Goal: Task Accomplishment & Management: Manage account settings

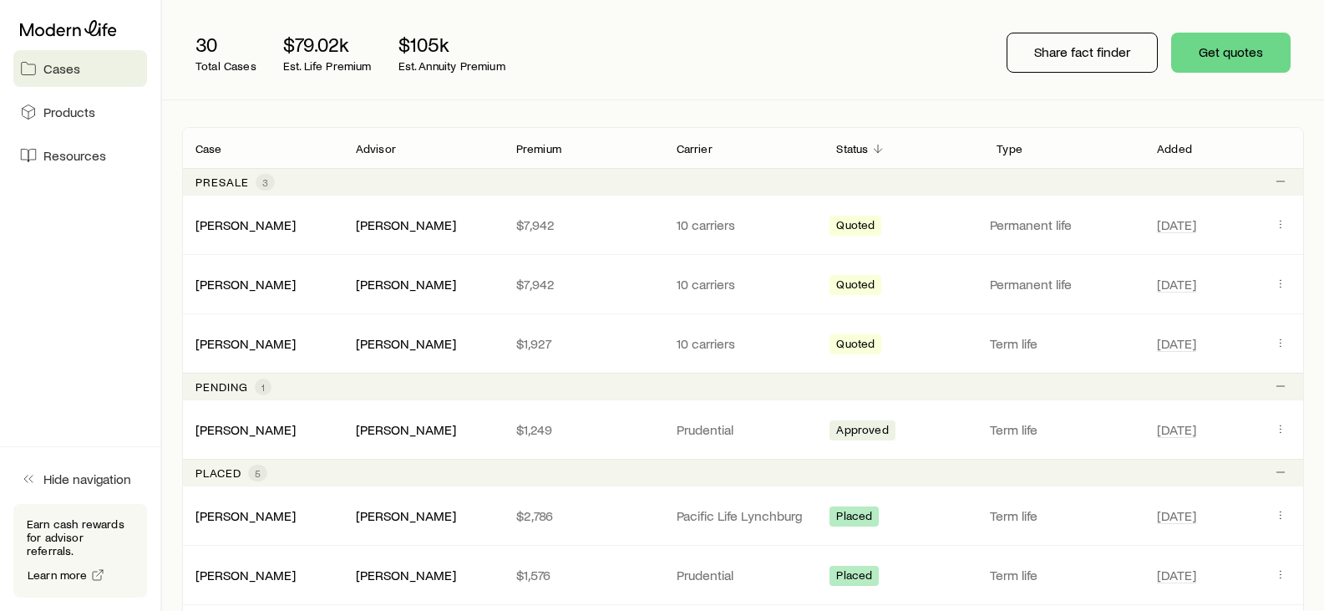
scroll to position [246, 0]
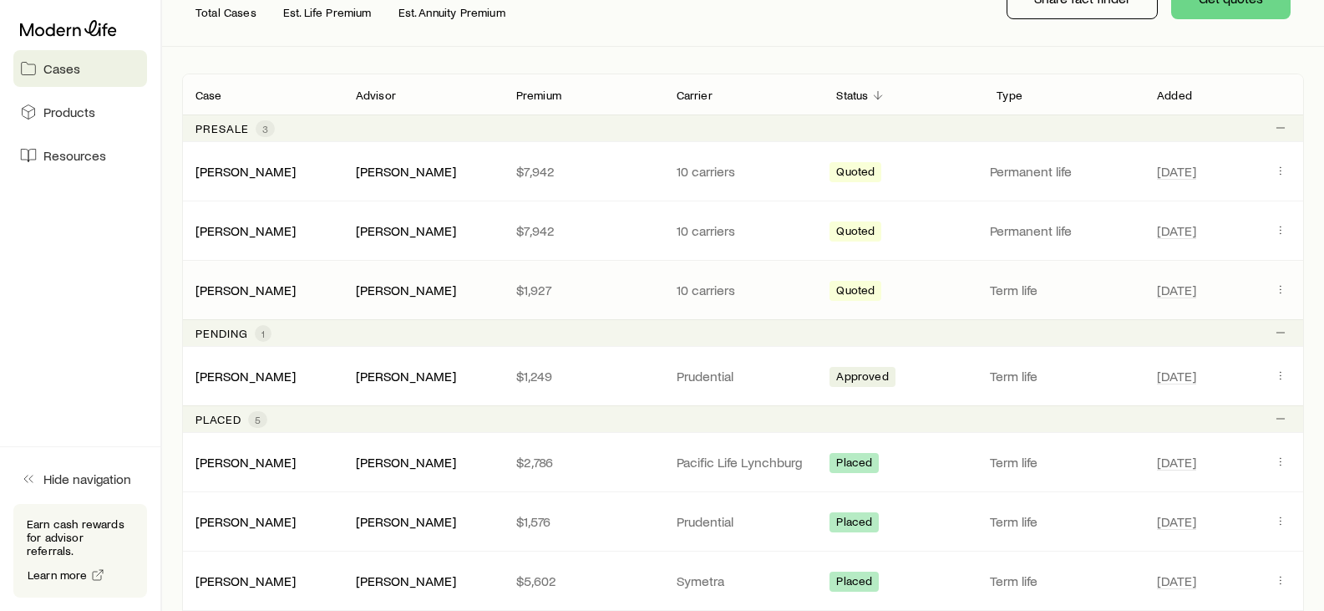
click at [320, 285] on div "[PERSON_NAME]" at bounding box center [262, 289] width 160 height 17
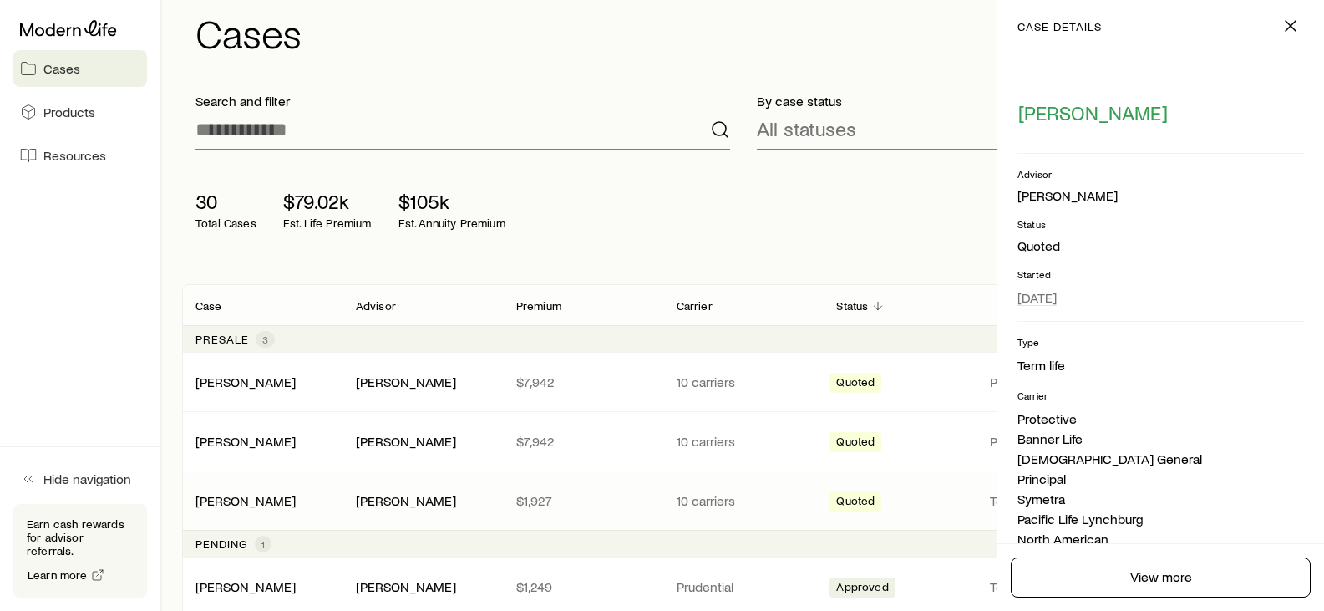
scroll to position [0, 0]
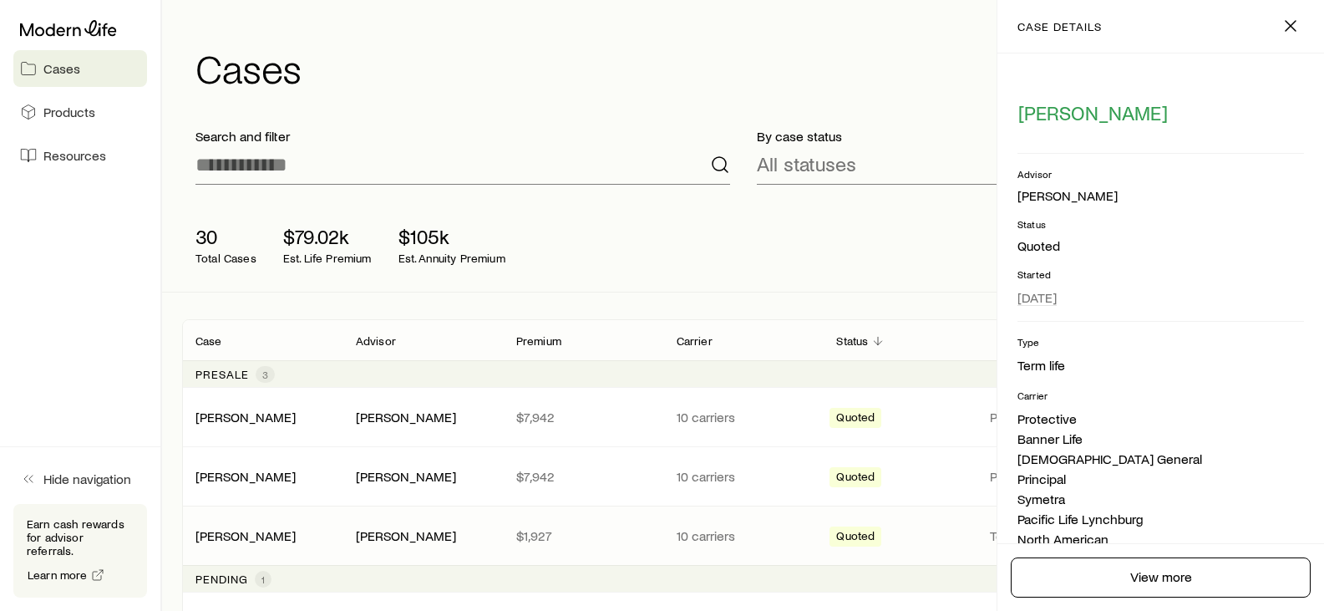
click at [900, 264] on div "30 Total Cases $79.02k Est. Life Premium $105k Est. Annuity Premium Share fact …" at bounding box center [743, 245] width 1122 height 94
click at [847, 535] on span "Quoted" at bounding box center [855, 538] width 38 height 18
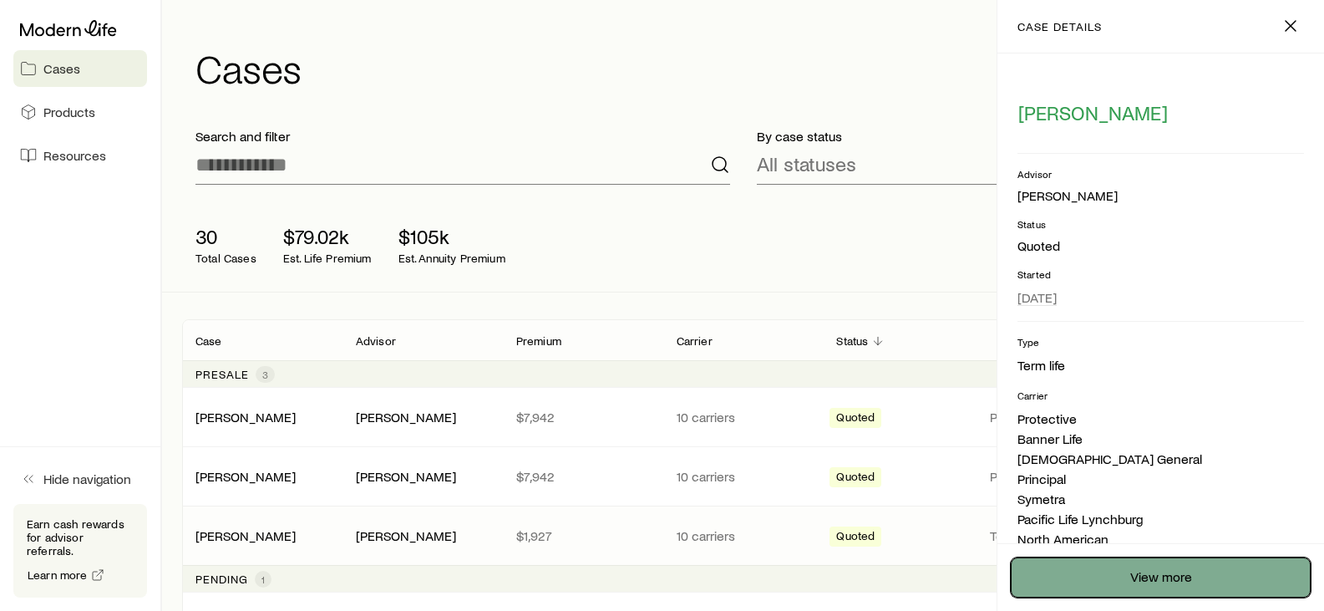
click at [1135, 579] on link "View more" at bounding box center [1161, 577] width 300 height 40
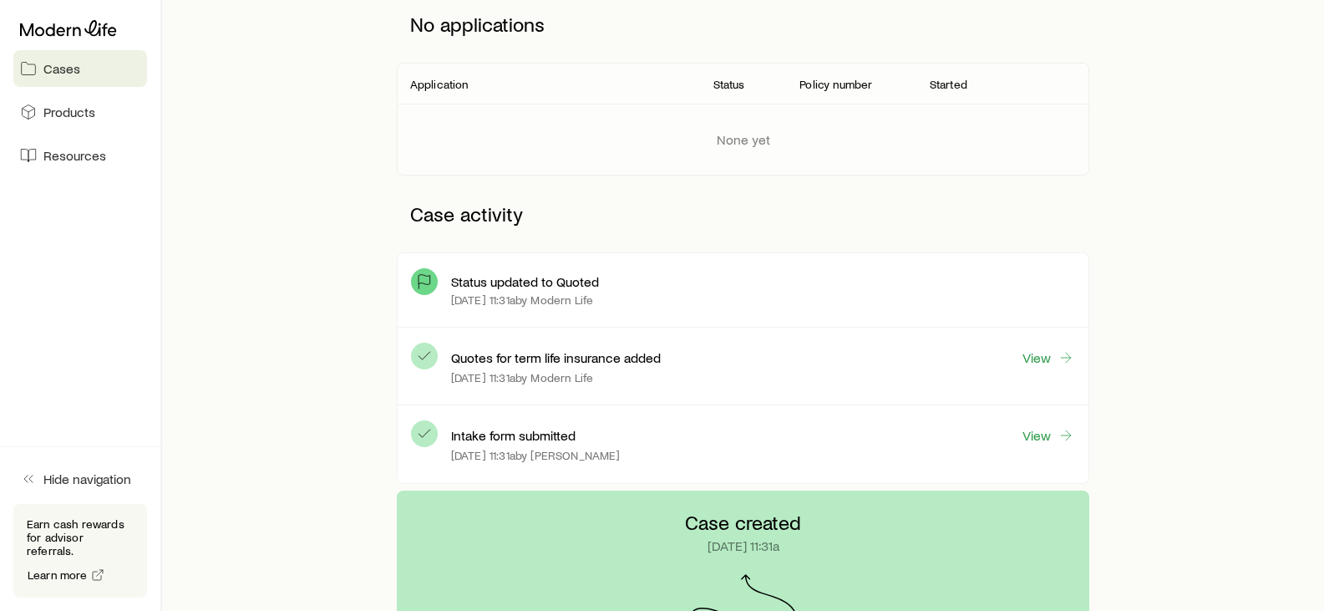
scroll to position [233, 0]
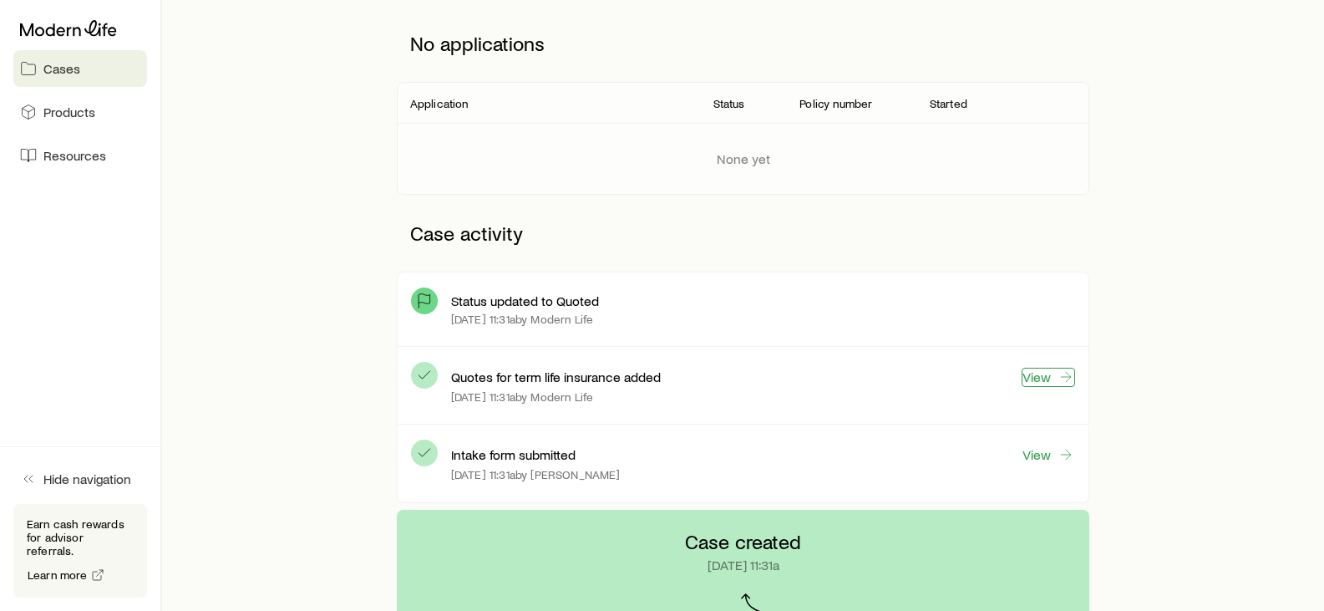
click at [1046, 373] on link "View" at bounding box center [1047, 376] width 53 height 19
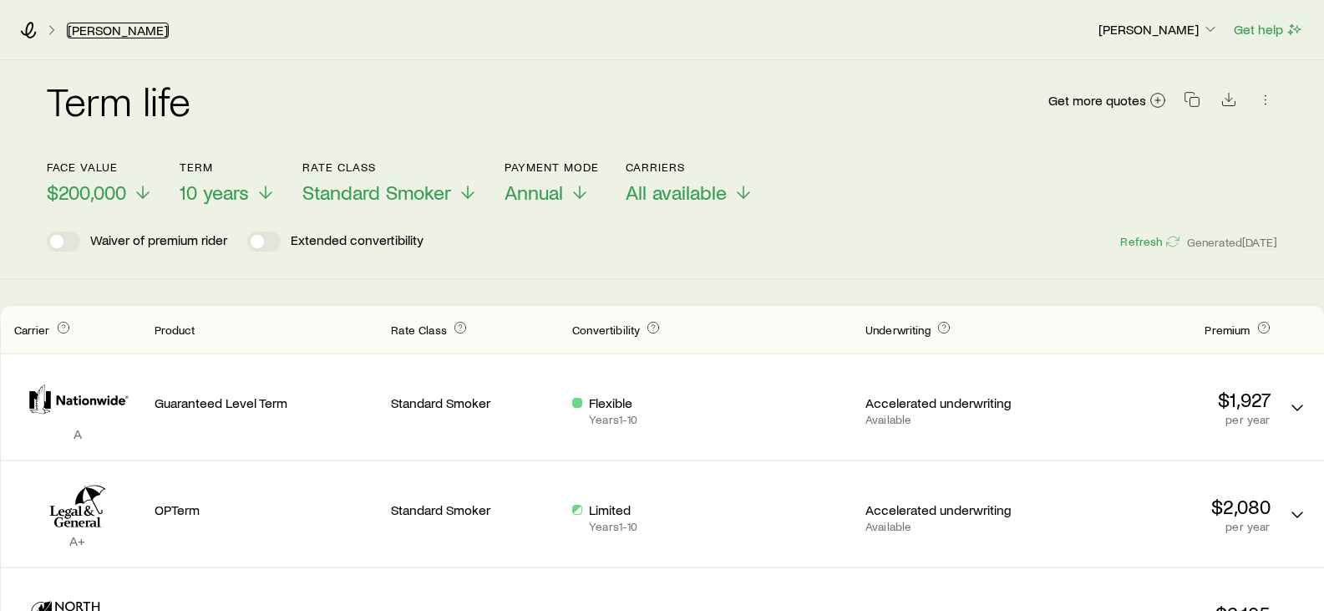
click at [94, 28] on link "[PERSON_NAME]" at bounding box center [118, 31] width 102 height 16
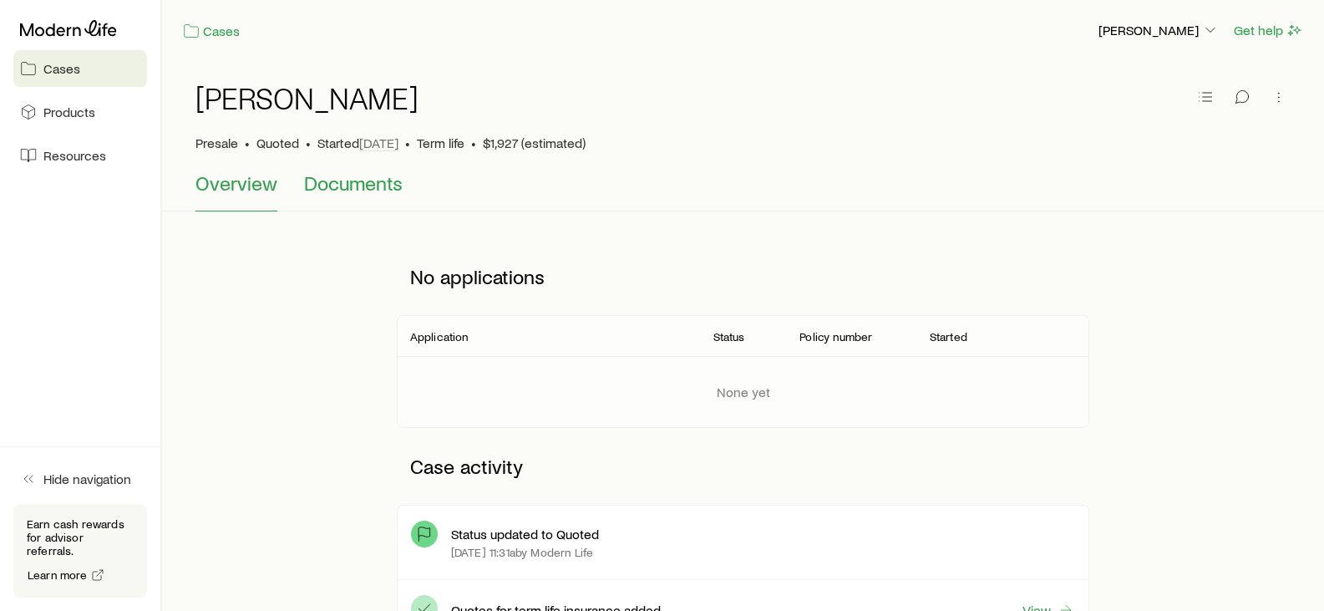
click at [343, 188] on span "Documents" at bounding box center [353, 182] width 99 height 23
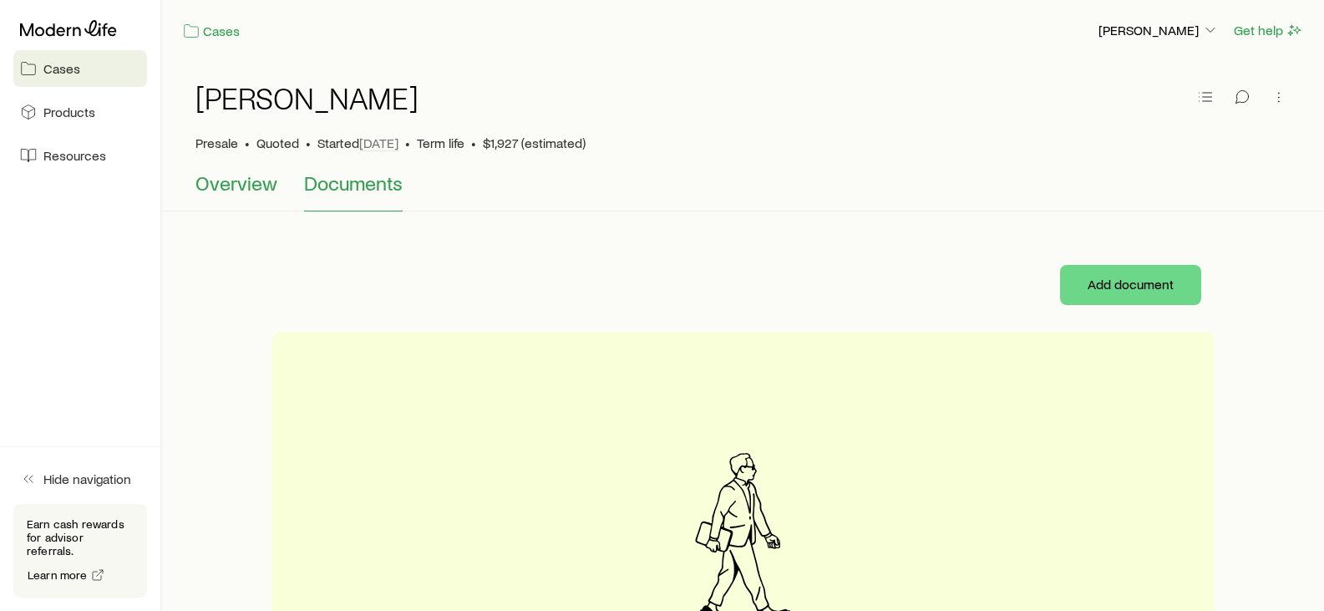
click at [256, 179] on span "Overview" at bounding box center [236, 182] width 82 height 23
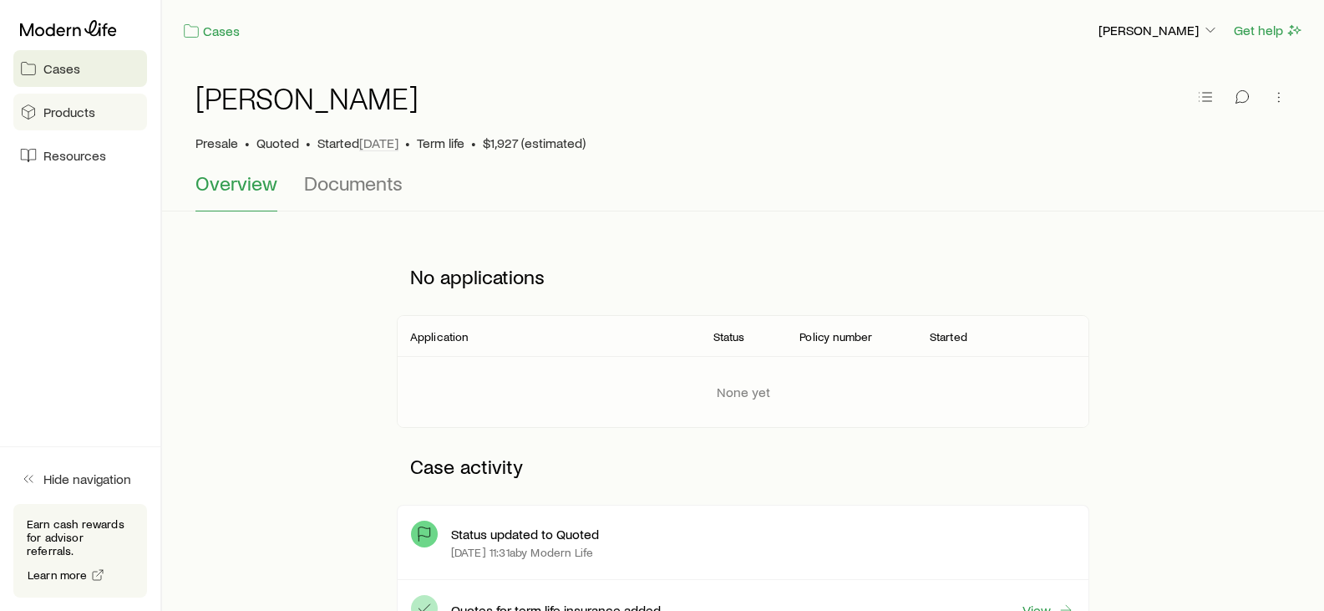
click at [86, 119] on span "Products" at bounding box center [69, 112] width 52 height 17
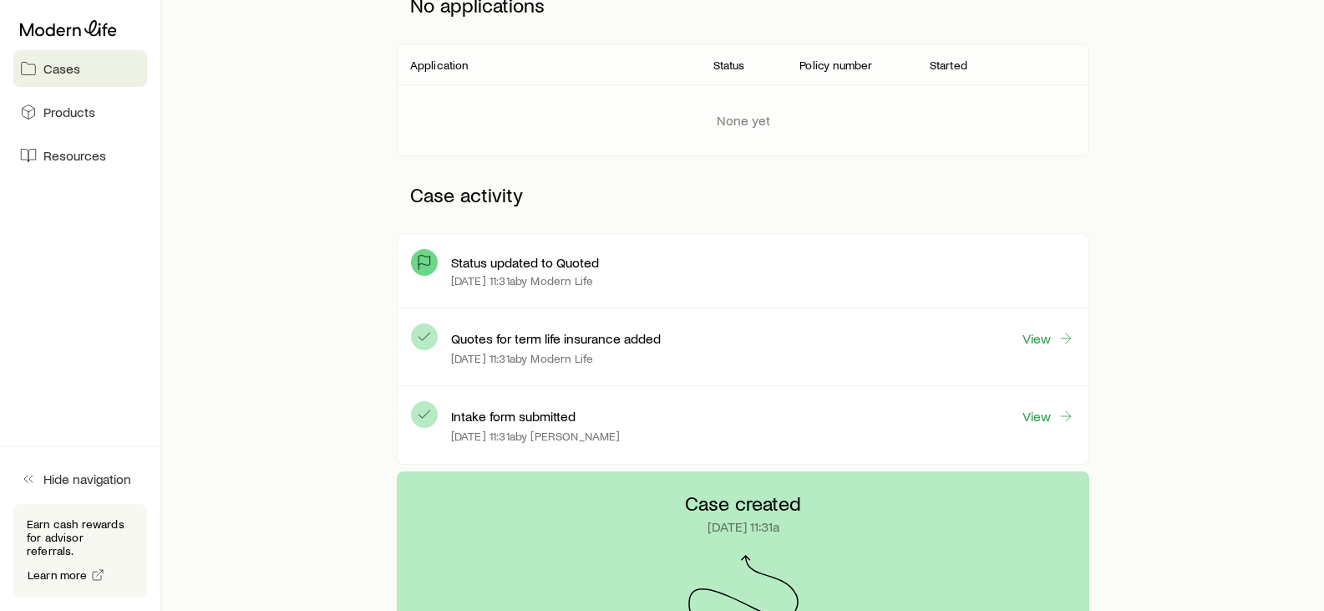
scroll to position [278, 0]
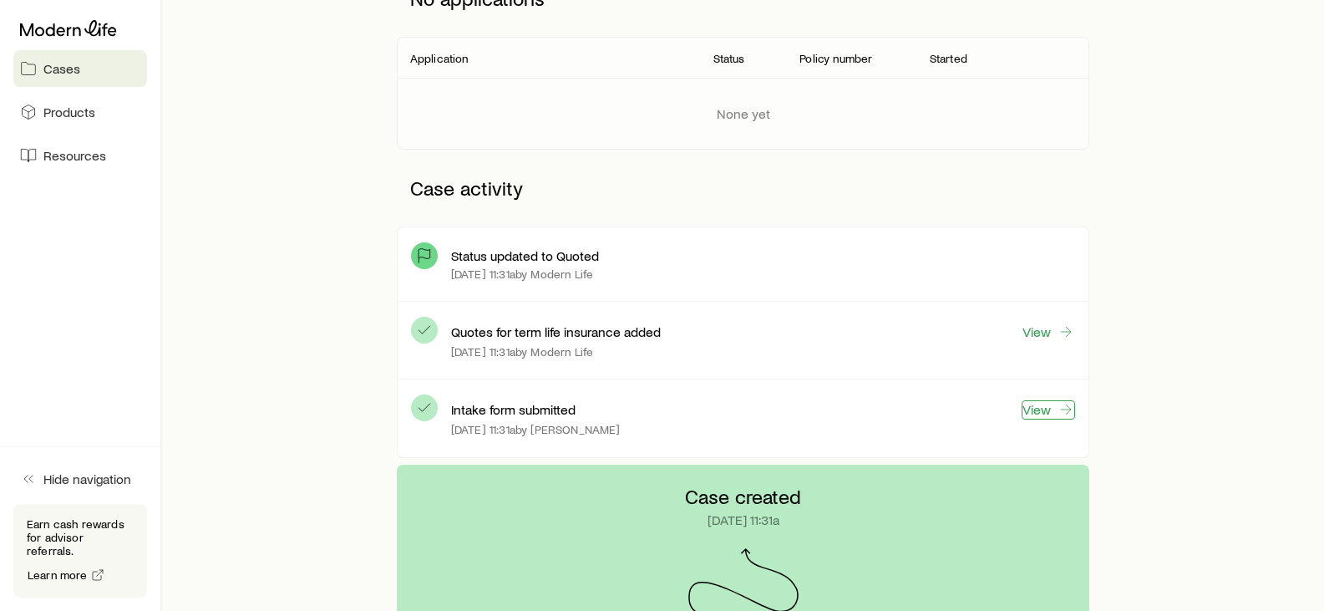
click at [1033, 407] on link "View" at bounding box center [1047, 409] width 53 height 19
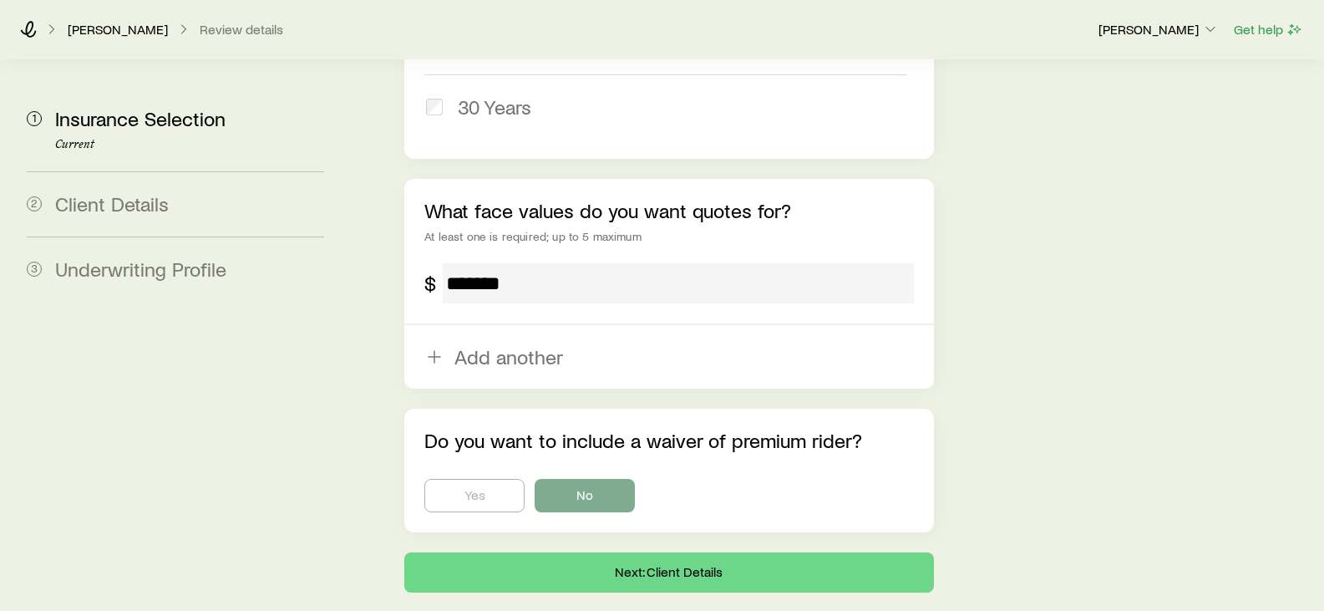
scroll to position [1093, 0]
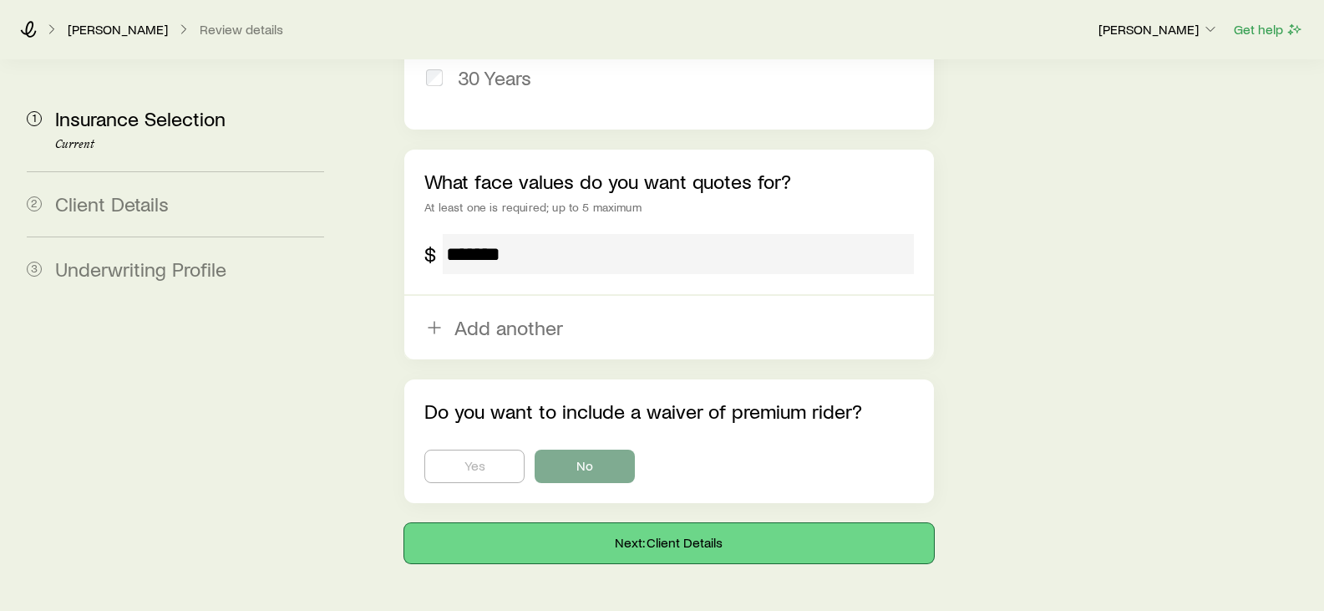
click at [710, 523] on button "Next: Client Details" at bounding box center [668, 543] width 529 height 40
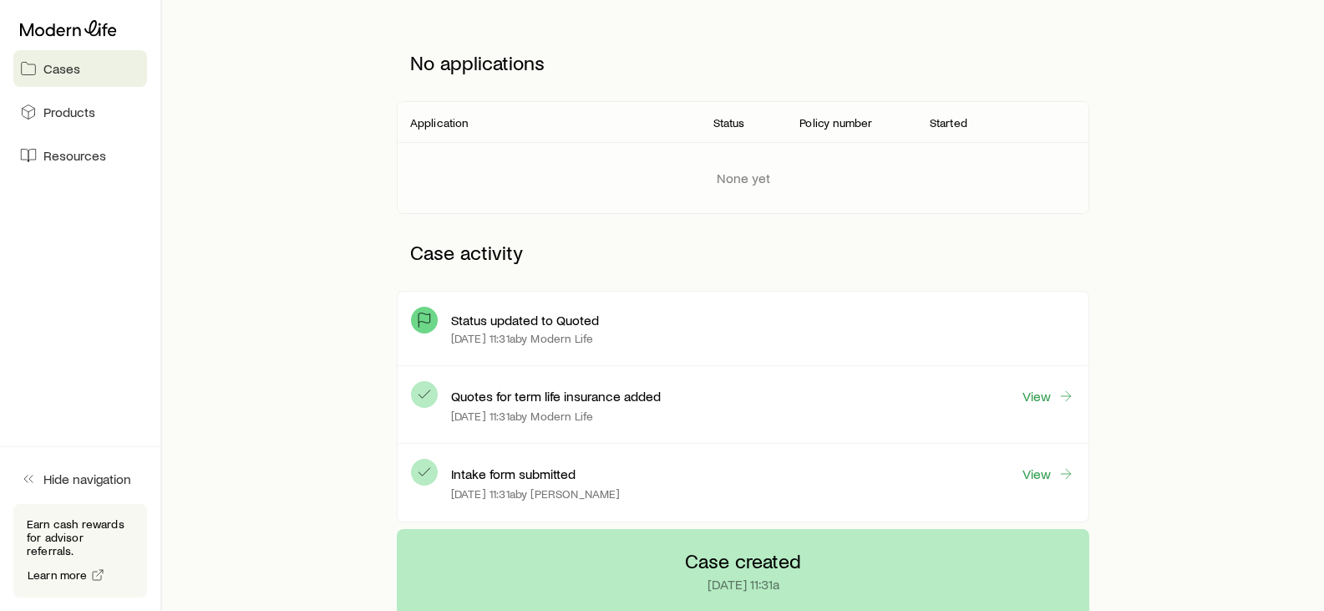
scroll to position [215, 0]
click at [1036, 388] on link "View" at bounding box center [1047, 394] width 53 height 19
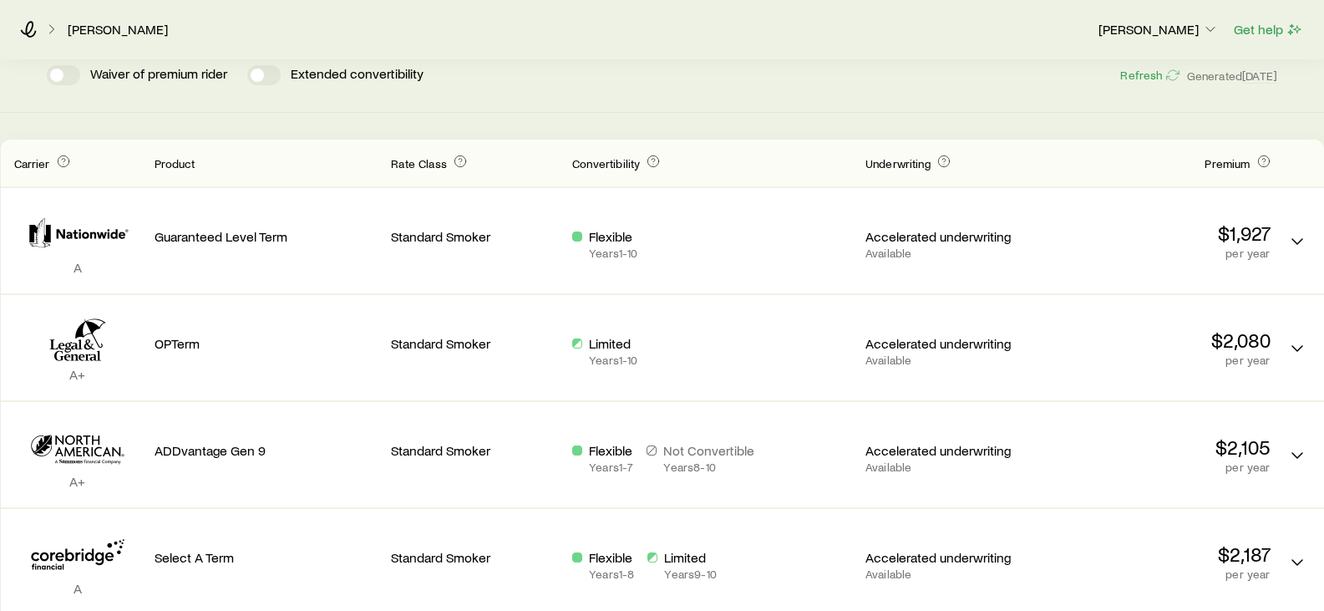
scroll to position [168, 0]
click at [1199, 34] on p "[PERSON_NAME]" at bounding box center [1158, 29] width 120 height 17
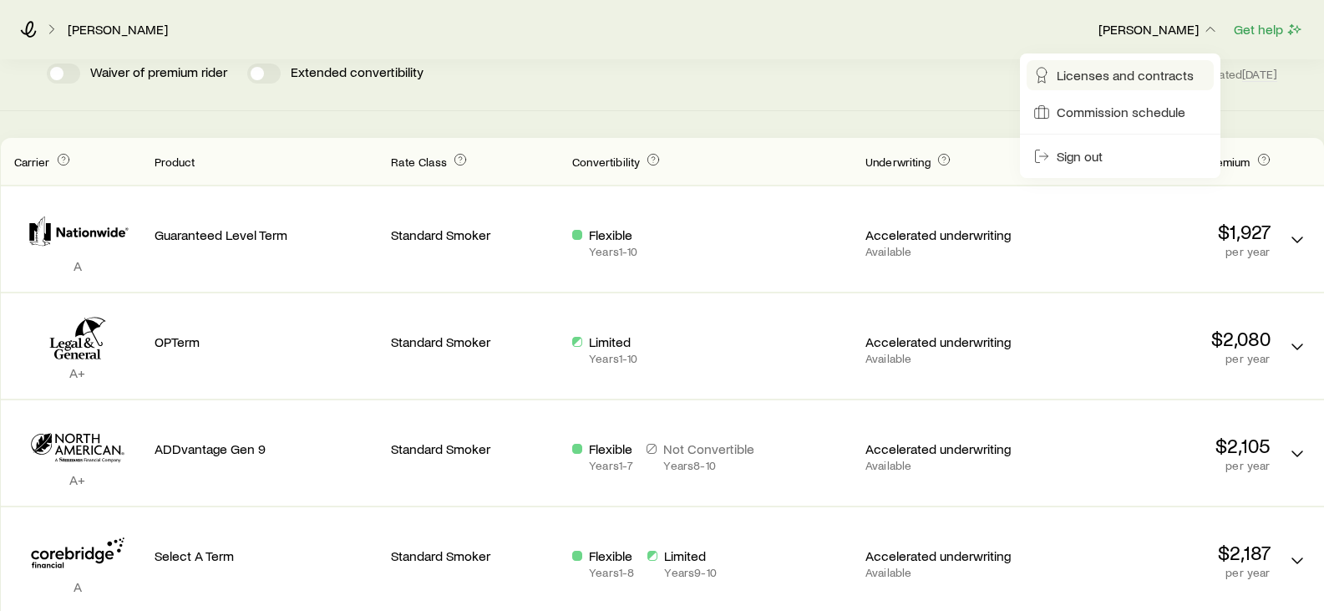
click at [1129, 72] on span "Licenses and contracts" at bounding box center [1125, 75] width 137 height 17
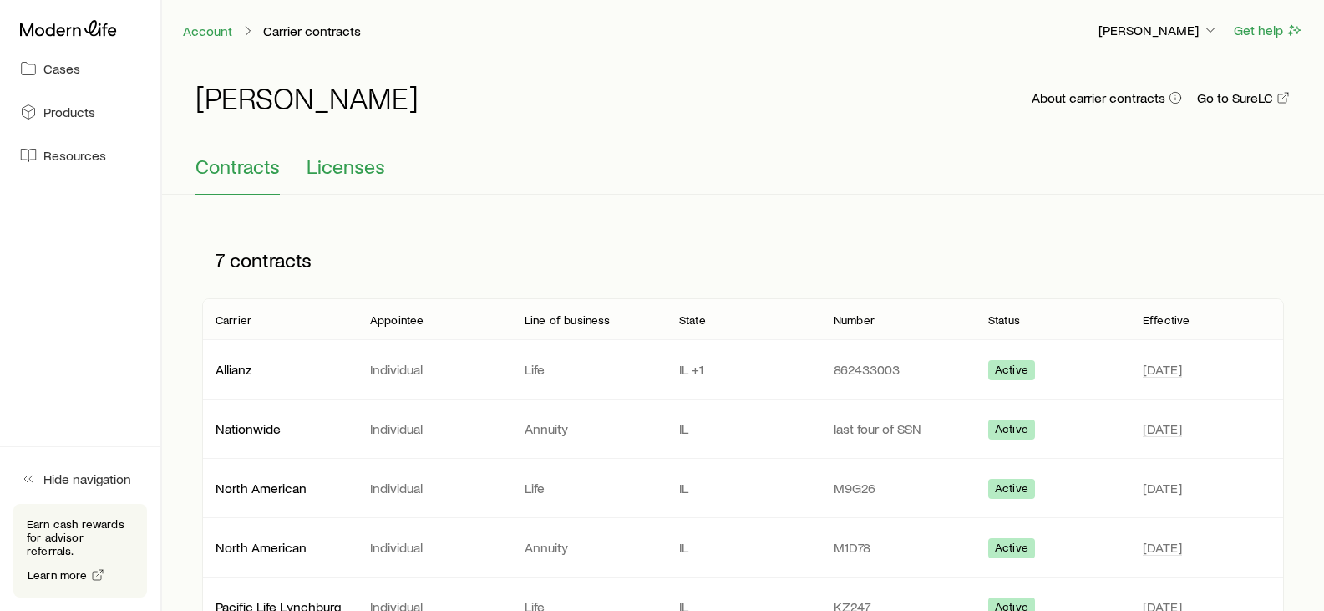
click at [360, 172] on span "Licenses" at bounding box center [346, 166] width 79 height 23
